Goal: Transaction & Acquisition: Purchase product/service

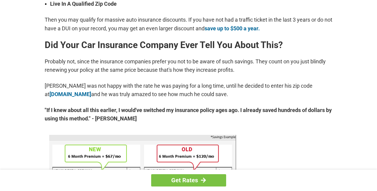
scroll to position [300, 0]
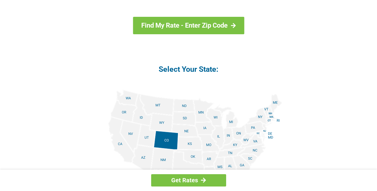
scroll to position [690, 0]
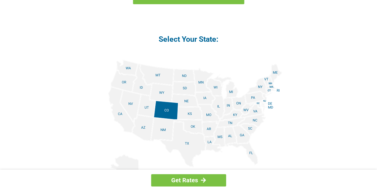
click at [213, 142] on img at bounding box center [188, 127] width 187 height 135
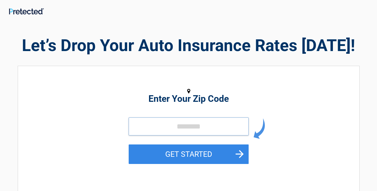
click at [180, 126] on input "tel" at bounding box center [189, 126] width 120 height 18
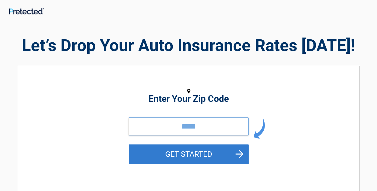
type input "*****"
click at [220, 158] on button "GET STARTED" at bounding box center [189, 154] width 120 height 20
